Goal: Information Seeking & Learning: Learn about a topic

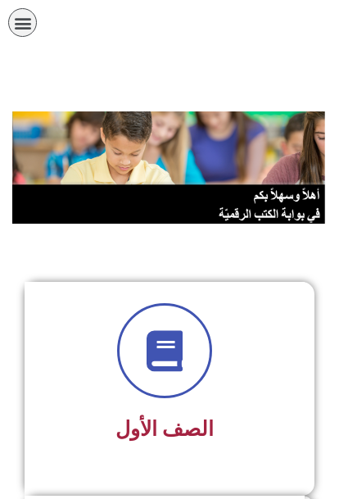
click at [27, 18] on icon "כפתור פתיחת תפריט" at bounding box center [23, 23] width 18 height 18
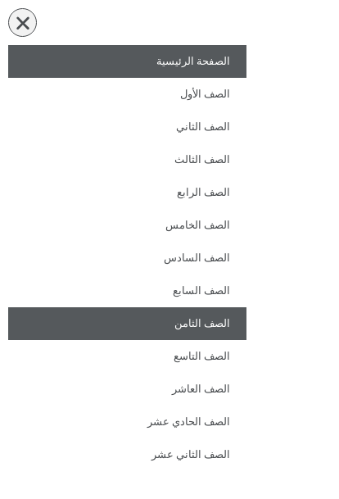
click at [215, 322] on link "الصف الثامن" at bounding box center [127, 323] width 238 height 33
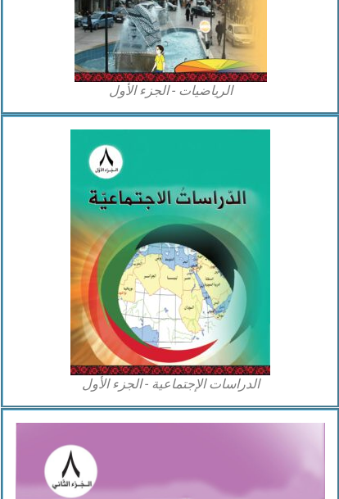
scroll to position [1312, 0]
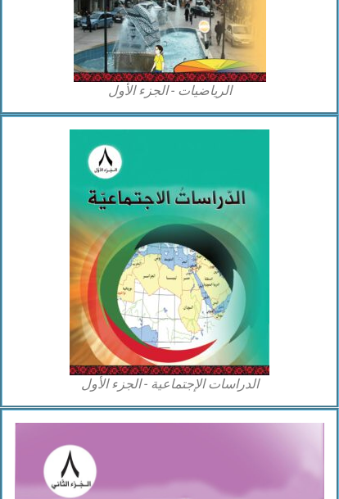
click at [216, 264] on img at bounding box center [170, 252] width 200 height 246
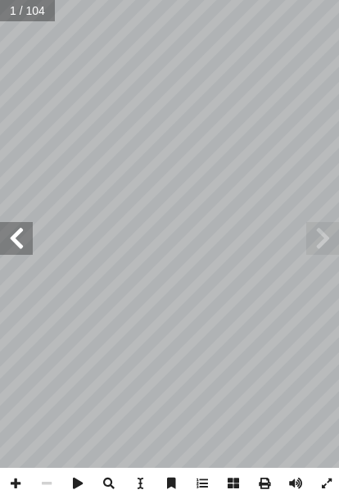
click at [11, 229] on span at bounding box center [16, 238] width 33 height 33
click at [23, 234] on span at bounding box center [16, 238] width 33 height 33
click at [15, 242] on span at bounding box center [16, 238] width 33 height 33
click at [23, 243] on span at bounding box center [16, 238] width 33 height 33
click at [23, 241] on span at bounding box center [16, 238] width 33 height 33
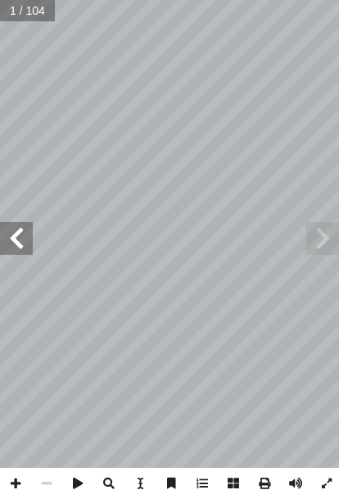
click at [25, 242] on span at bounding box center [16, 238] width 33 height 33
click at [21, 245] on span at bounding box center [16, 238] width 33 height 33
click at [23, 248] on span at bounding box center [16, 238] width 33 height 33
click at [21, 247] on span at bounding box center [16, 238] width 33 height 33
click at [23, 249] on span at bounding box center [16, 238] width 33 height 33
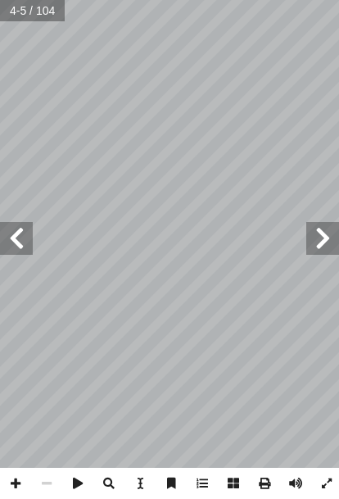
click at [20, 251] on span at bounding box center [16, 238] width 33 height 33
click at [12, 238] on span at bounding box center [16, 238] width 33 height 33
click at [11, 238] on span at bounding box center [16, 238] width 33 height 33
click at [17, 243] on span at bounding box center [16, 238] width 33 height 33
click at [18, 243] on span at bounding box center [16, 238] width 33 height 33
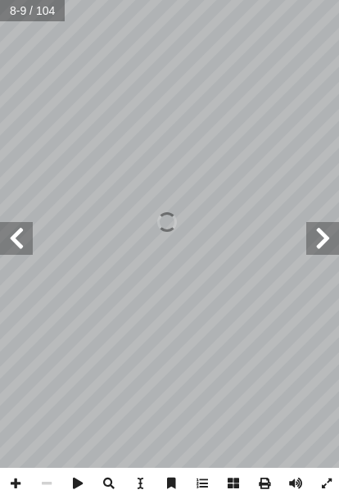
click at [16, 247] on span at bounding box center [16, 238] width 33 height 33
click at [11, 237] on span at bounding box center [16, 238] width 33 height 33
click at [16, 242] on span at bounding box center [16, 238] width 33 height 33
click at [9, 245] on span at bounding box center [16, 238] width 33 height 33
click at [15, 243] on span at bounding box center [16, 238] width 33 height 33
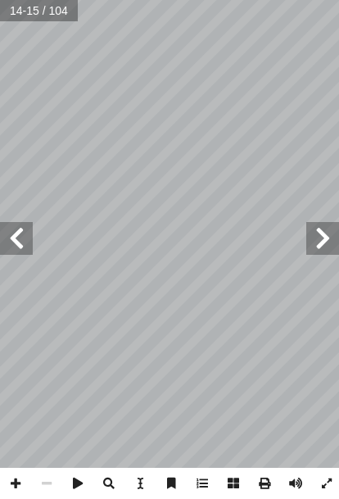
click at [10, 247] on span at bounding box center [16, 238] width 33 height 33
